Goal: Transaction & Acquisition: Book appointment/travel/reservation

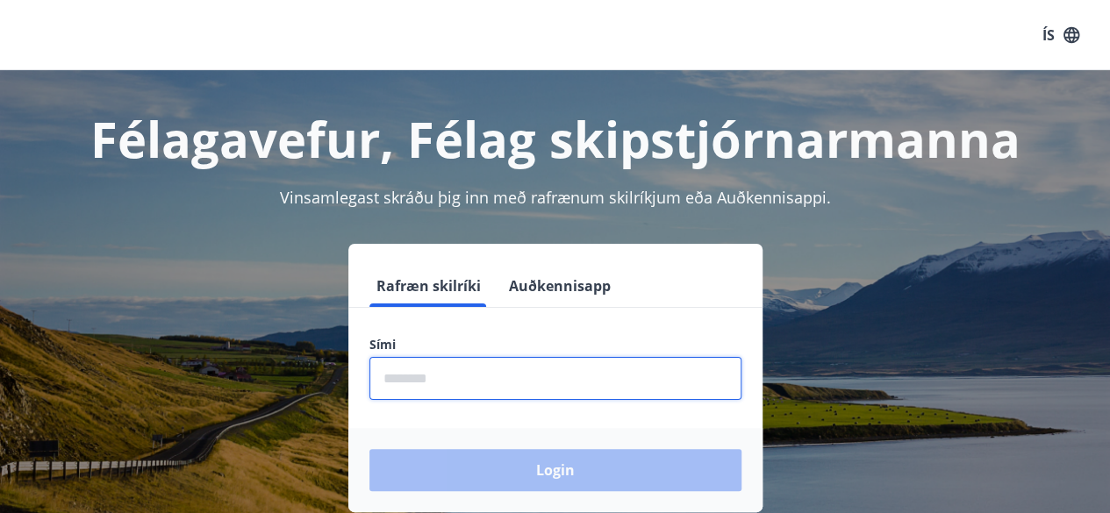
click at [462, 381] on input "phone" at bounding box center [555, 378] width 372 height 43
type input "********"
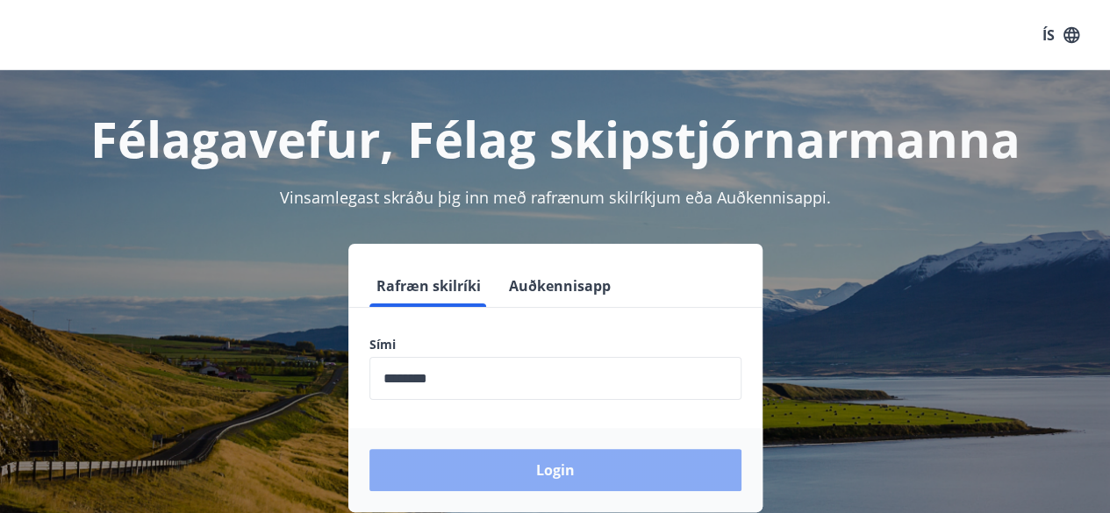
click at [581, 478] on button "Login" at bounding box center [555, 470] width 372 height 42
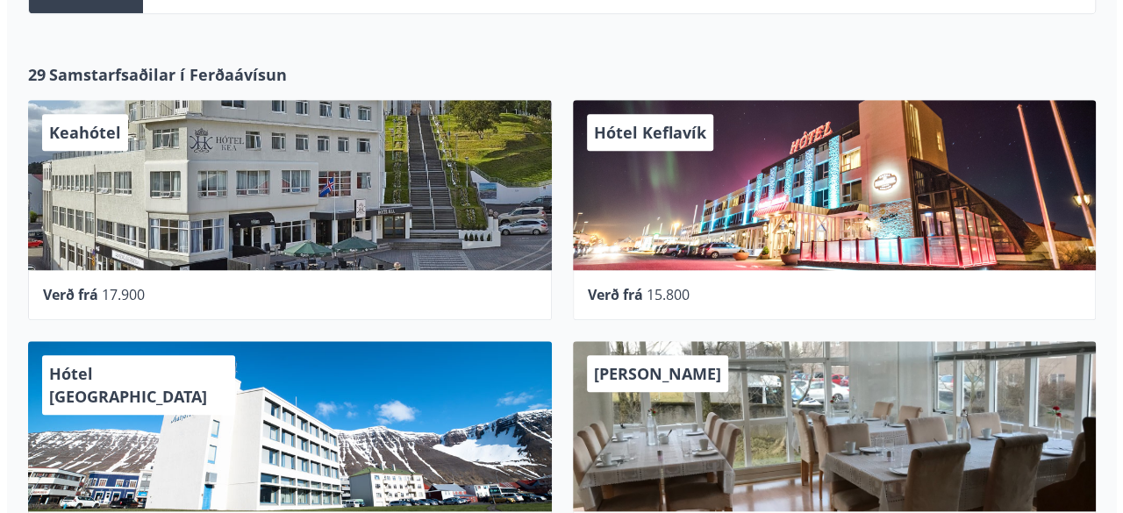
scroll to position [614, 0]
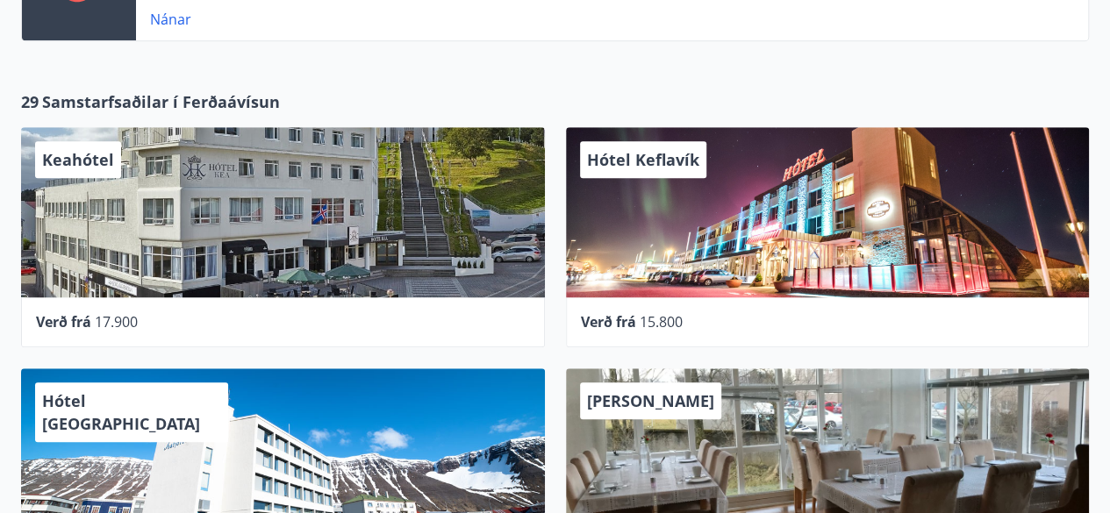
click at [790, 213] on div "Hótel Keflavík" at bounding box center [828, 212] width 524 height 170
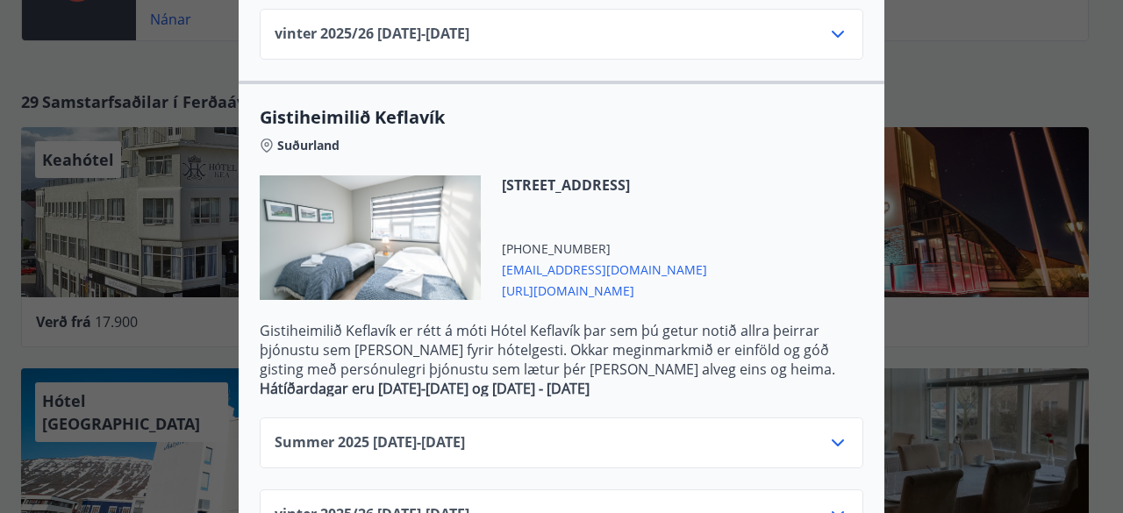
scroll to position [812, 0]
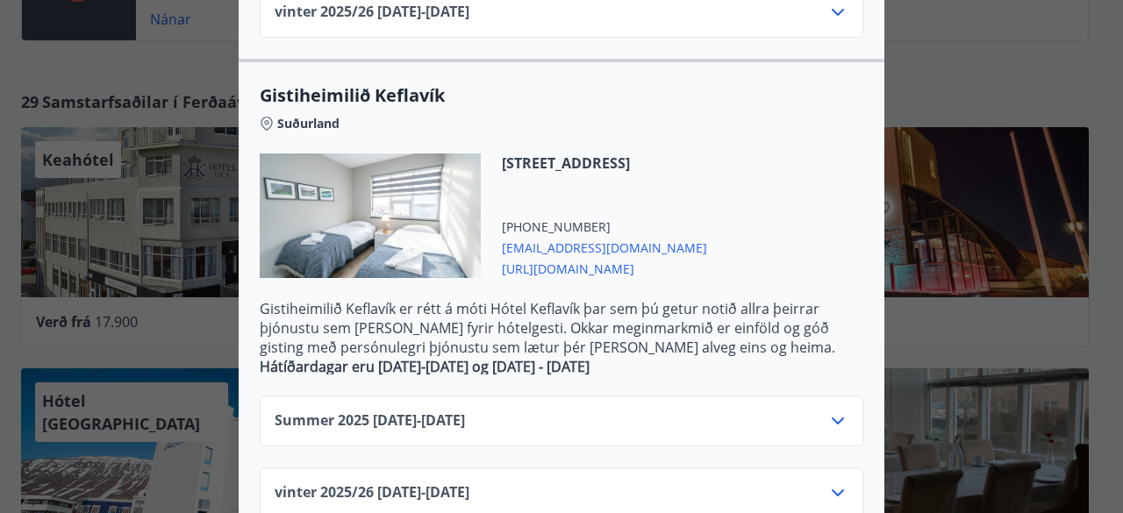
click at [830, 411] on icon at bounding box center [838, 421] width 21 height 21
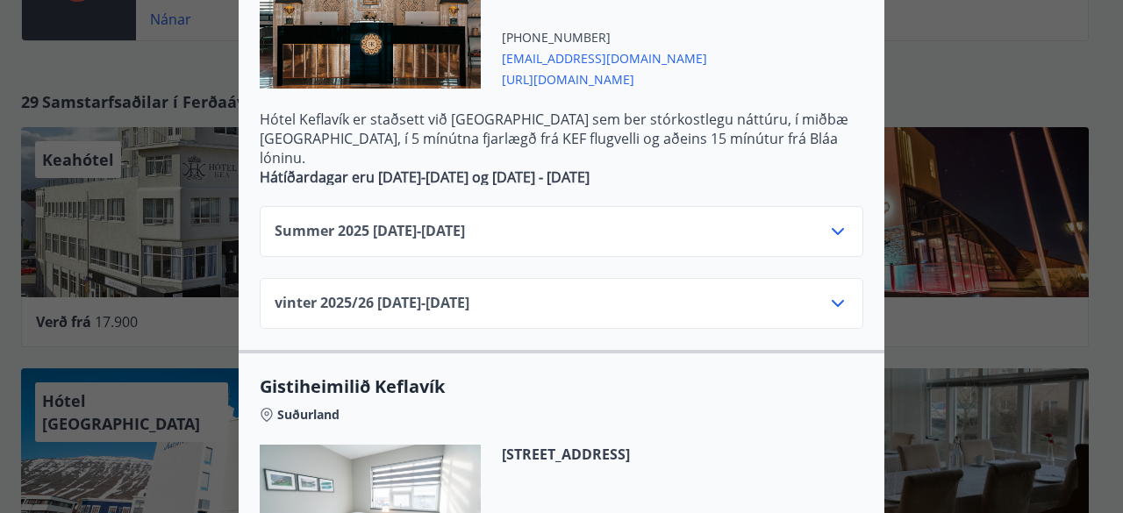
scroll to position [461, 0]
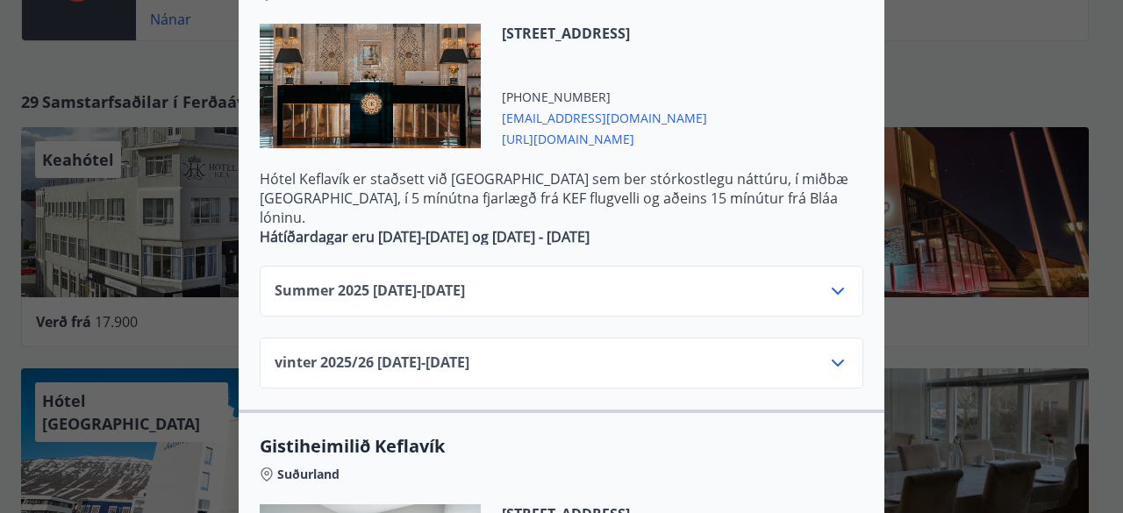
click at [835, 288] on icon at bounding box center [838, 291] width 12 height 7
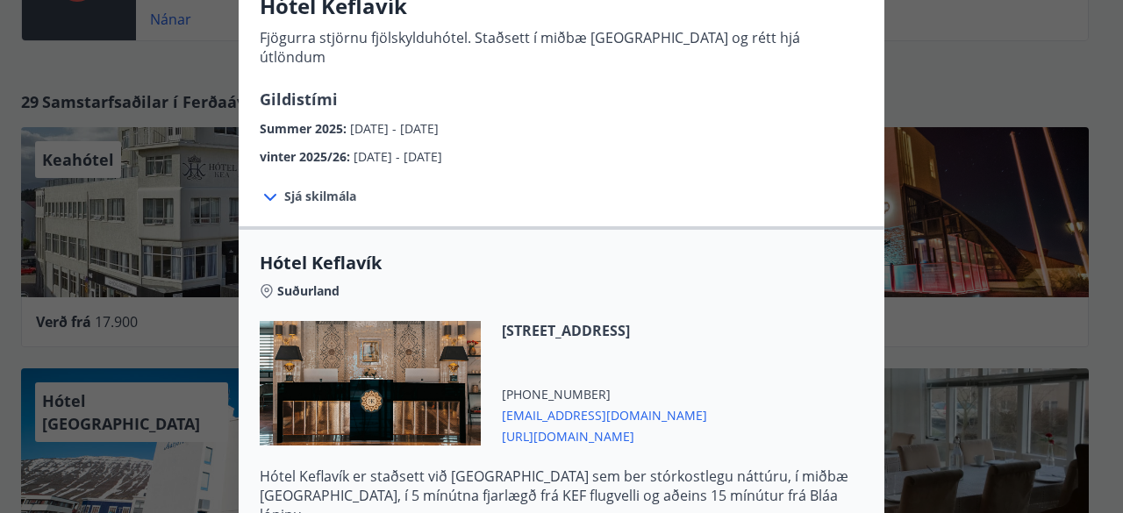
scroll to position [22, 0]
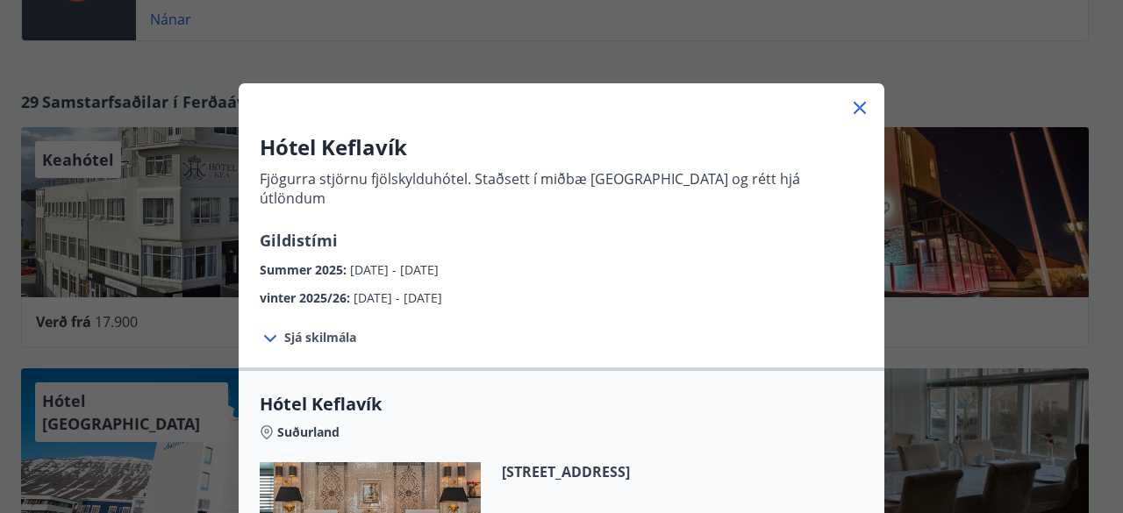
click at [855, 105] on icon at bounding box center [860, 108] width 12 height 12
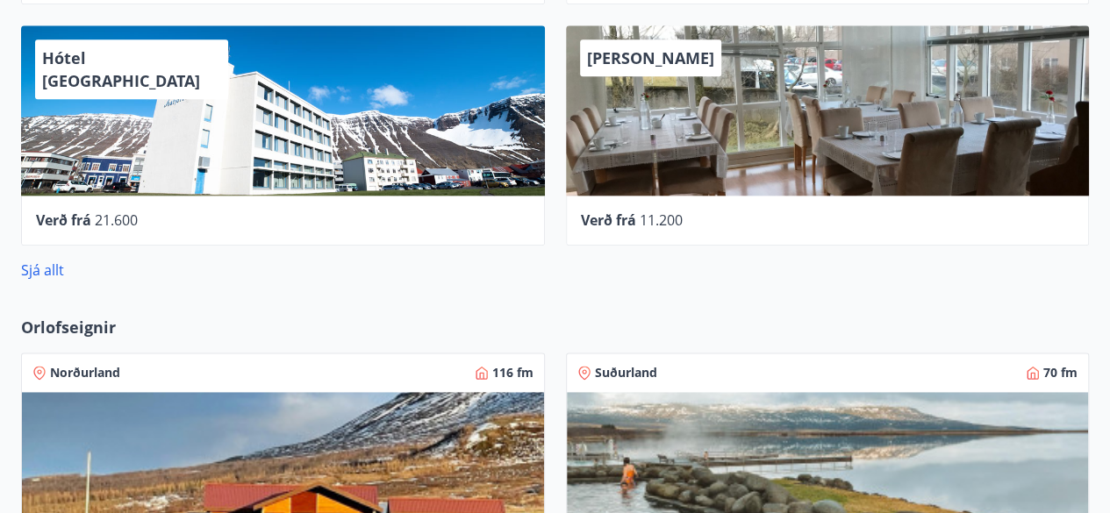
scroll to position [965, 0]
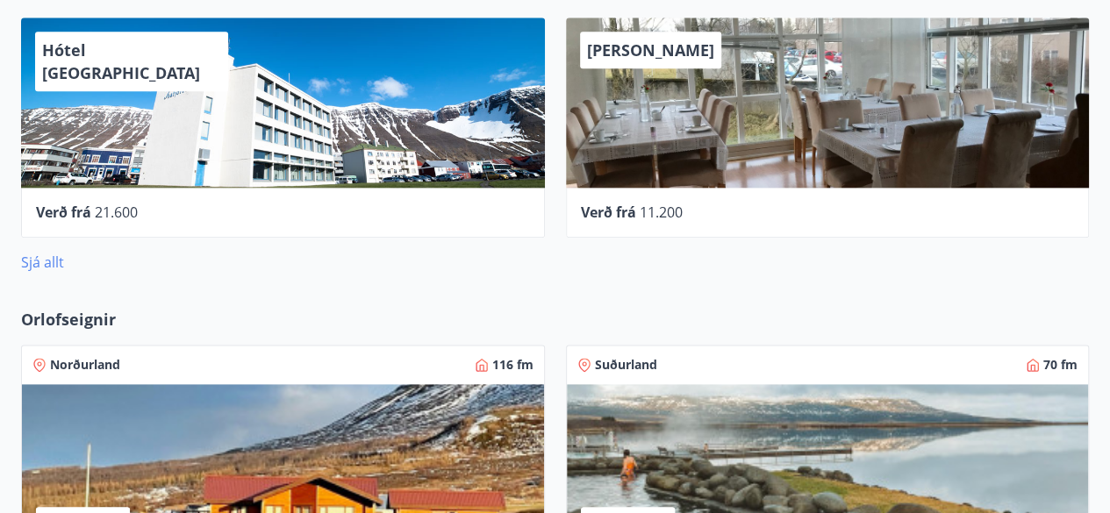
click at [38, 264] on link "Sjá allt" at bounding box center [42, 262] width 43 height 19
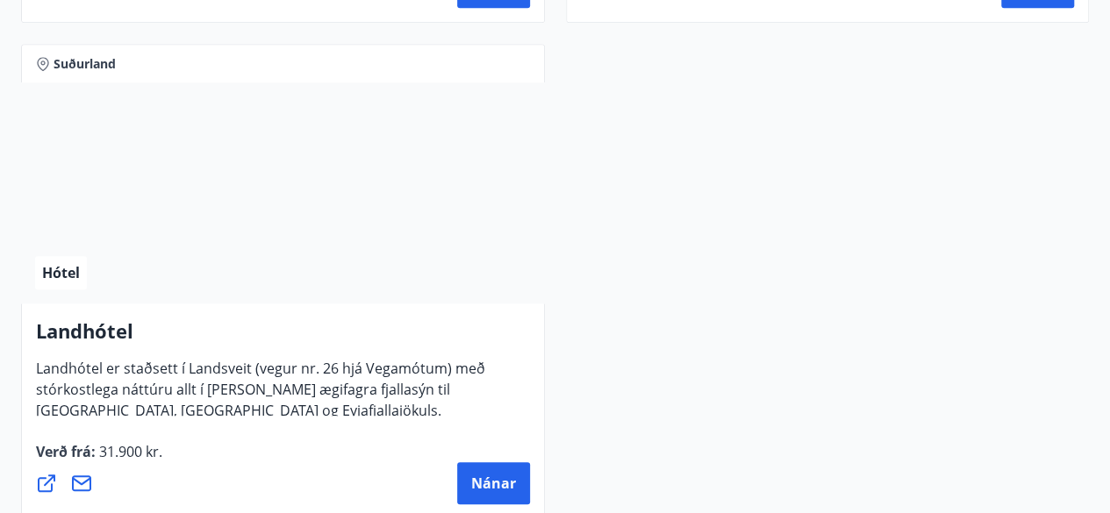
scroll to position [7284, 0]
